Goal: Task Accomplishment & Management: Manage account settings

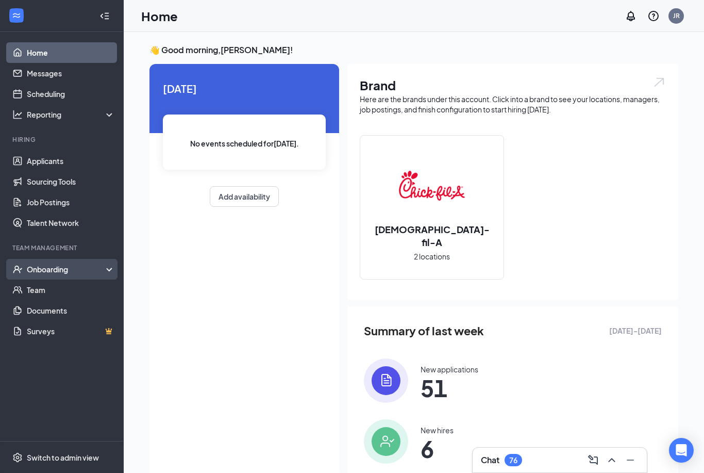
click at [59, 269] on div "Onboarding" at bounding box center [66, 269] width 79 height 10
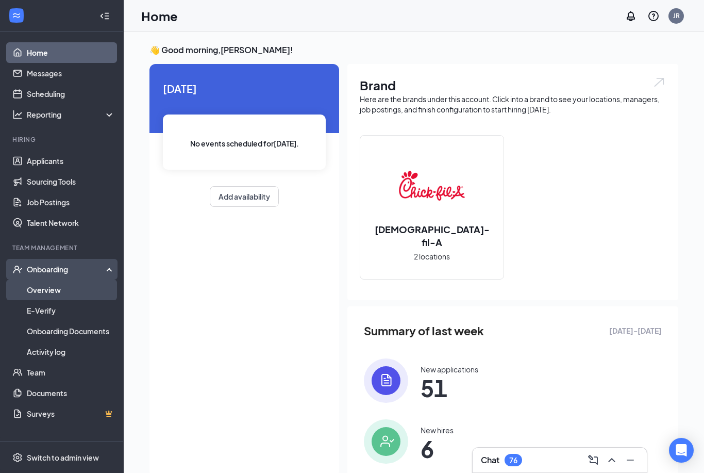
click at [42, 297] on link "Overview" at bounding box center [71, 289] width 88 height 21
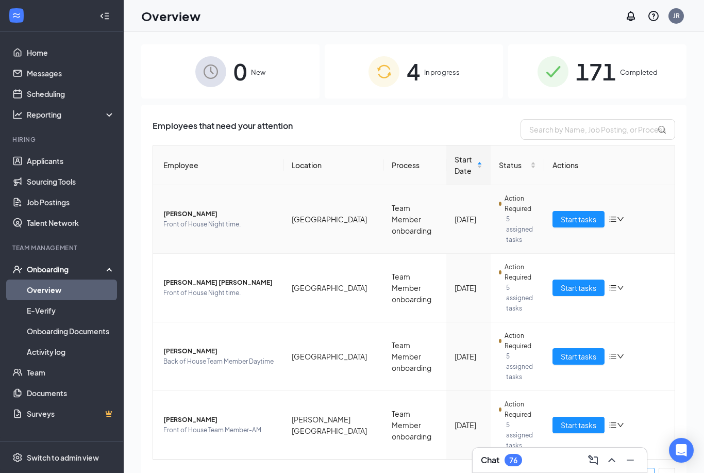
click at [221, 219] on span "Front of House Night time." at bounding box center [219, 224] width 112 height 10
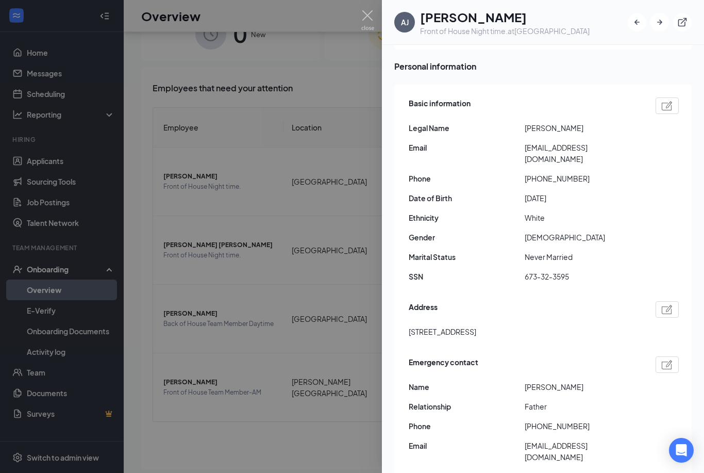
scroll to position [69, 0]
click at [367, 17] on img at bounding box center [367, 20] width 13 height 20
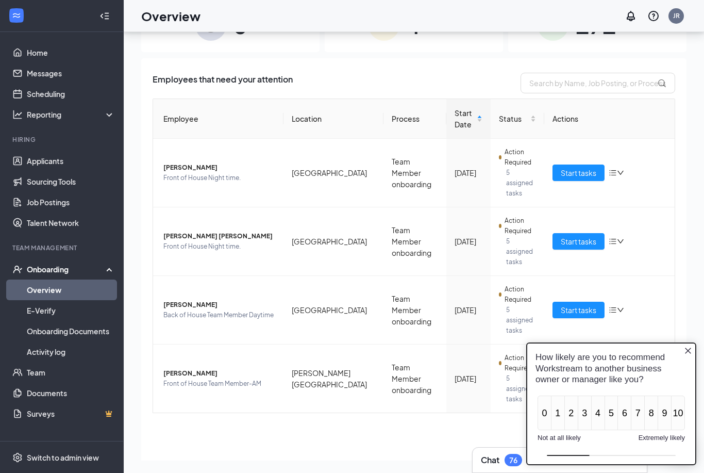
click at [689, 349] on icon "Close button" at bounding box center [688, 351] width 8 height 8
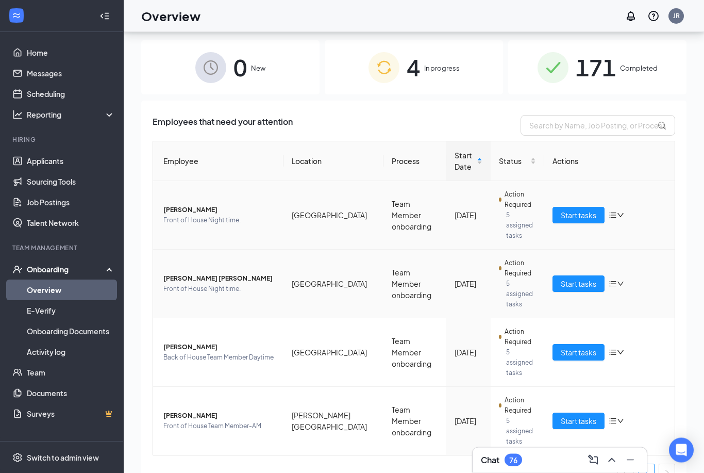
scroll to position [3, 0]
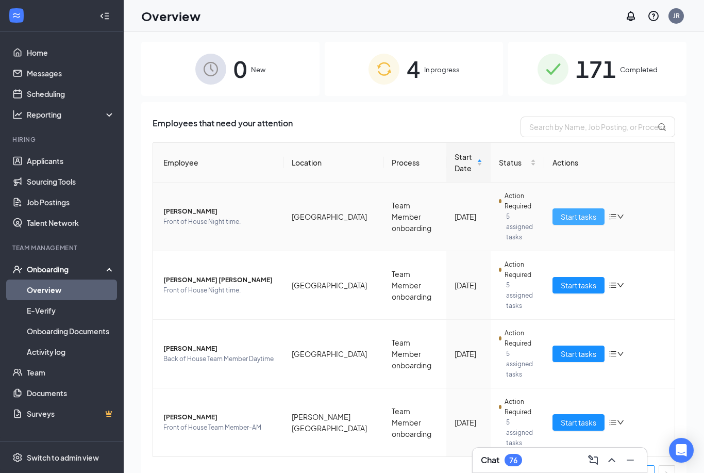
click at [577, 213] on span "Start tasks" at bounding box center [579, 216] width 36 height 11
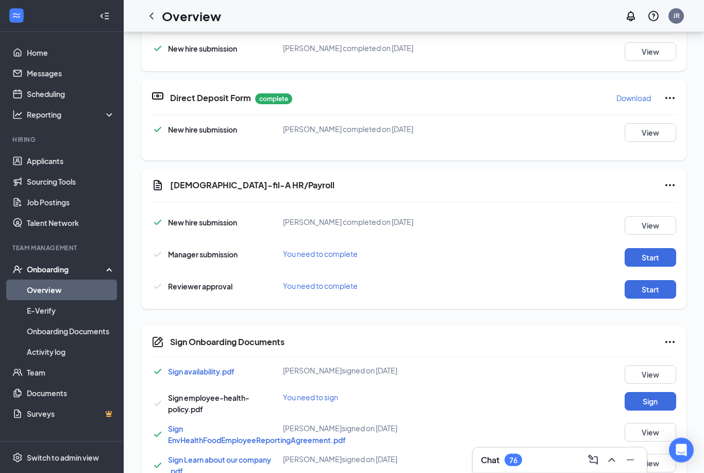
scroll to position [351, 0]
click at [641, 258] on button "Start" at bounding box center [651, 257] width 52 height 19
click at [636, 263] on button "Start" at bounding box center [651, 257] width 52 height 19
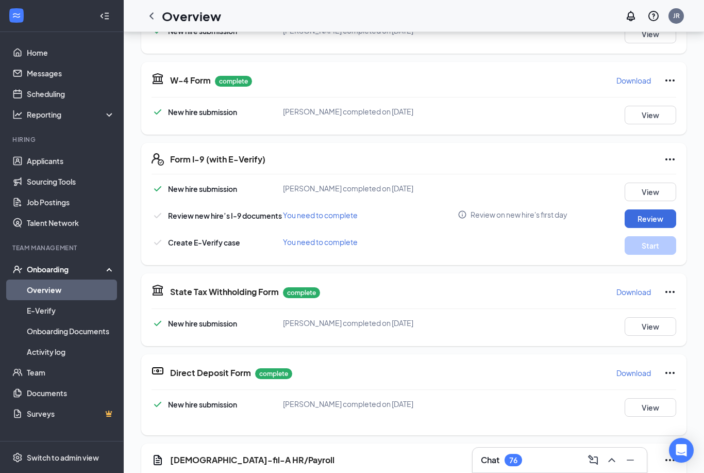
scroll to position [131, 0]
click at [612, 466] on icon "ChevronUp" at bounding box center [612, 460] width 12 height 12
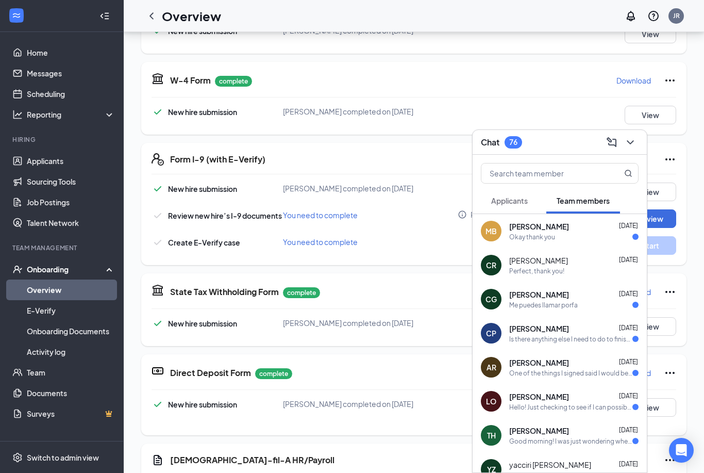
click at [544, 343] on div "Is there anything else I need to do to finish onboarding or am I good?" at bounding box center [570, 339] width 123 height 9
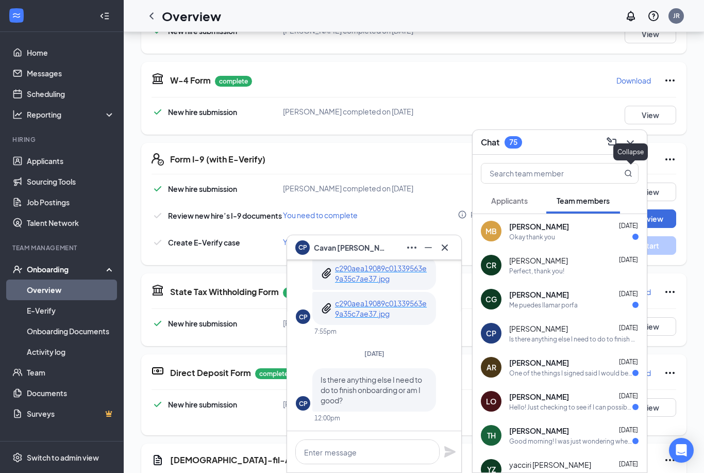
click at [631, 149] on icon "ChevronDown" at bounding box center [630, 142] width 12 height 12
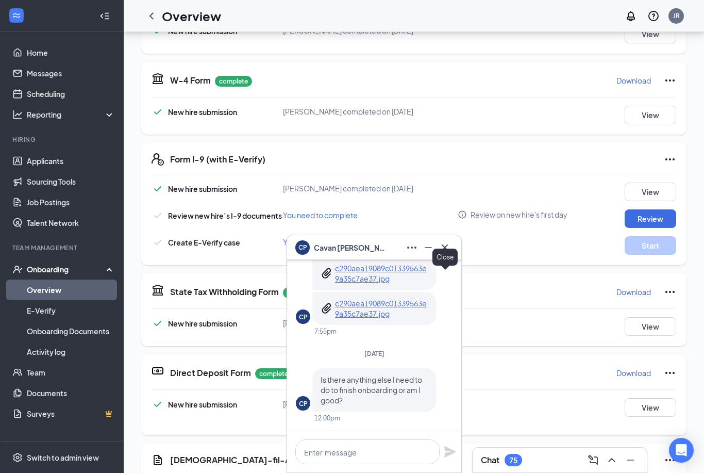
click at [448, 250] on icon "Cross" at bounding box center [445, 247] width 6 height 6
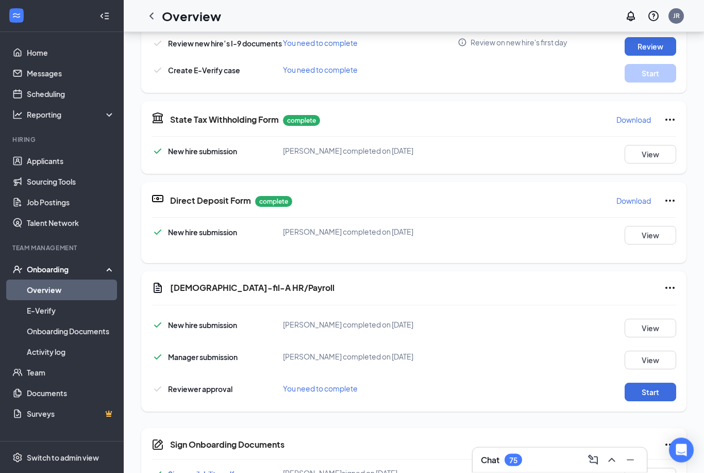
scroll to position [249, 0]
click at [636, 392] on button "Start" at bounding box center [651, 392] width 52 height 19
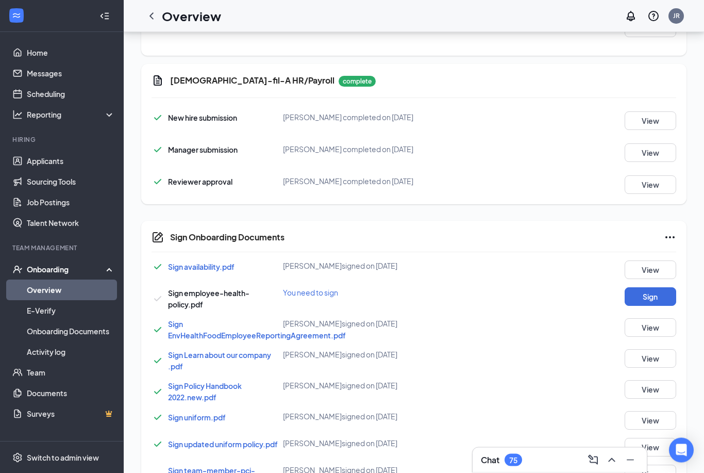
scroll to position [456, 0]
click at [658, 299] on button "Sign" at bounding box center [651, 296] width 52 height 19
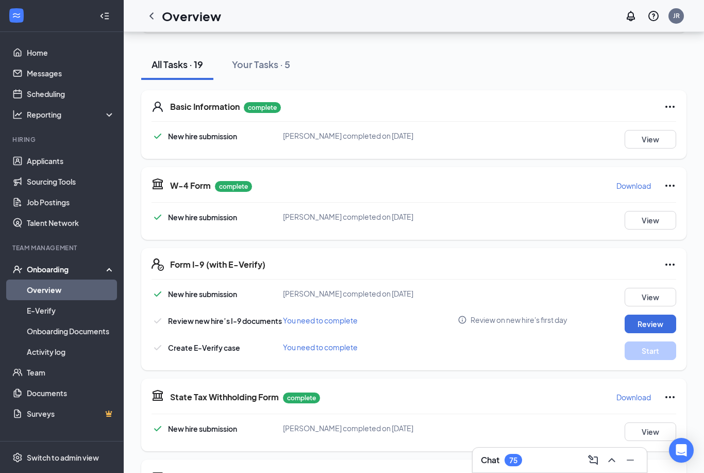
scroll to position [0, 0]
click at [55, 159] on link "Applicants" at bounding box center [71, 161] width 88 height 21
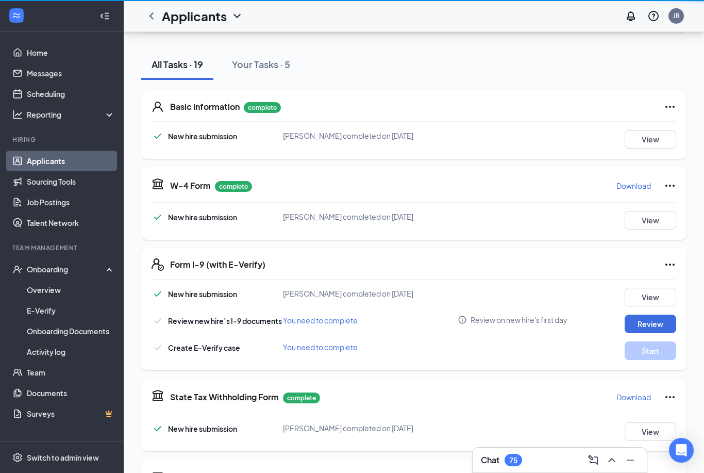
scroll to position [33, 0]
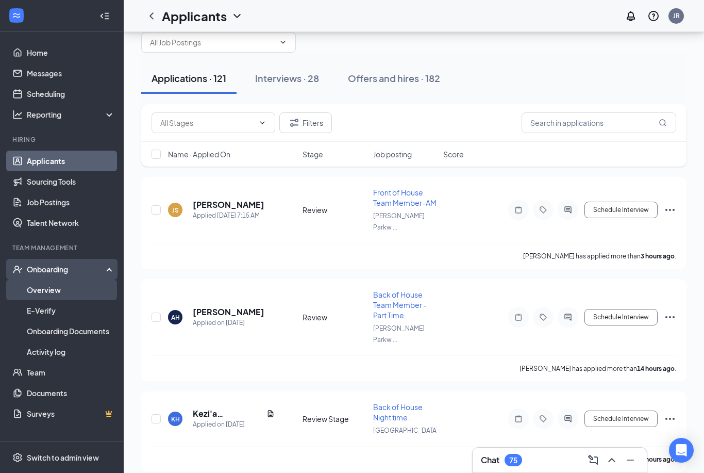
click at [65, 286] on link "Overview" at bounding box center [71, 289] width 88 height 21
